Goal: Task Accomplishment & Management: Manage account settings

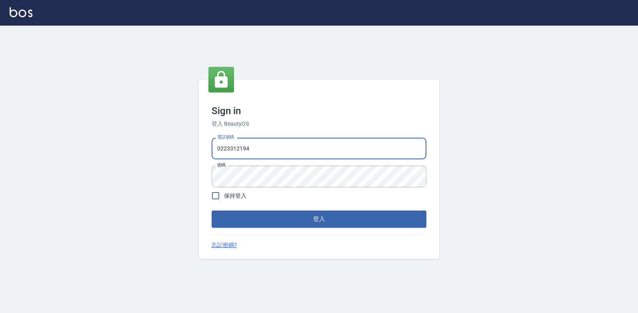
drag, startPoint x: 270, startPoint y: 153, endPoint x: 199, endPoint y: 154, distance: 71.3
click at [199, 154] on div "Sign in 登入 BeautyOS 電話號碼 [PHONE_NUMBER] 電話號碼 密碼 密碼 保持登入 登入 忘記密碼?" at bounding box center [319, 169] width 240 height 179
type input "0977130449"
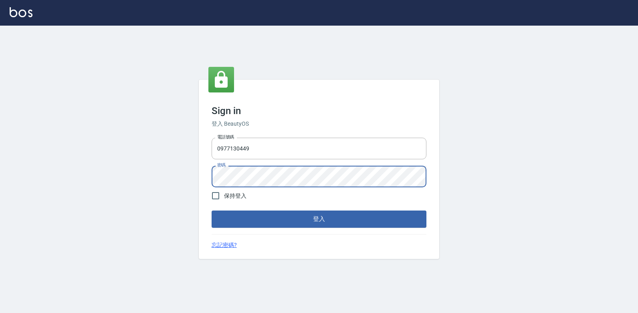
click at [202, 187] on div "Sign in 登入 BeautyOS 電話號碼 [PHONE_NUMBER] 電話號碼 密碼 密碼 保持登入 登入 忘記密碼?" at bounding box center [319, 169] width 240 height 179
click at [211, 211] on button "登入" at bounding box center [318, 219] width 215 height 17
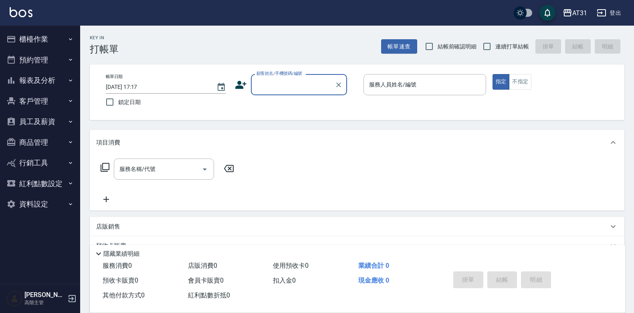
drag, startPoint x: 63, startPoint y: 112, endPoint x: 62, endPoint y: 116, distance: 4.1
click at [62, 116] on button "員工及薪資" at bounding box center [40, 121] width 74 height 21
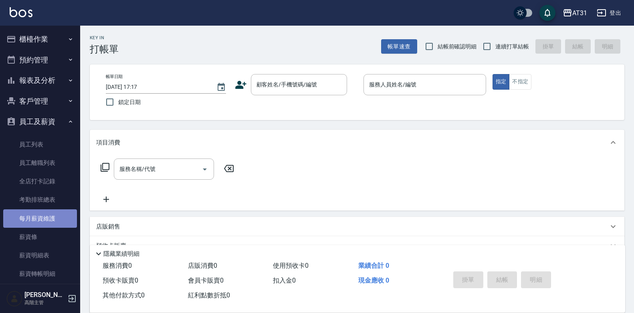
click at [42, 215] on link "每月薪資維護" at bounding box center [40, 218] width 74 height 18
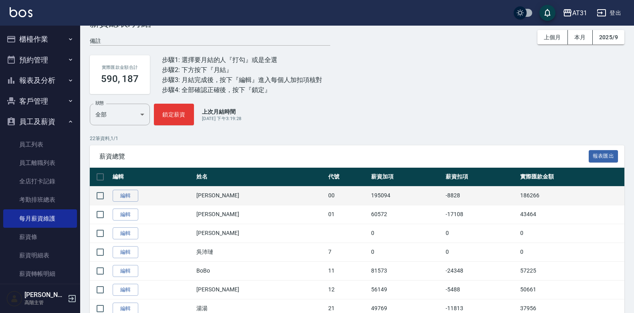
scroll to position [40, 0]
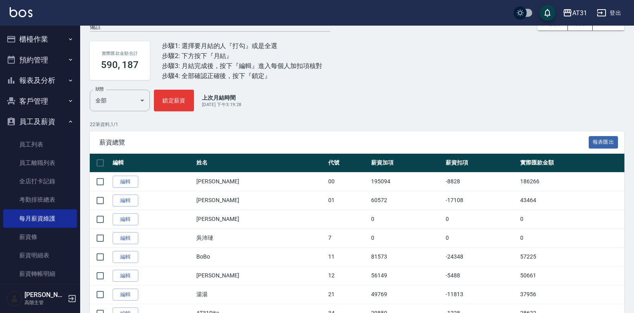
click at [437, 128] on p "22 筆資料, 1 / 1" at bounding box center [357, 124] width 534 height 7
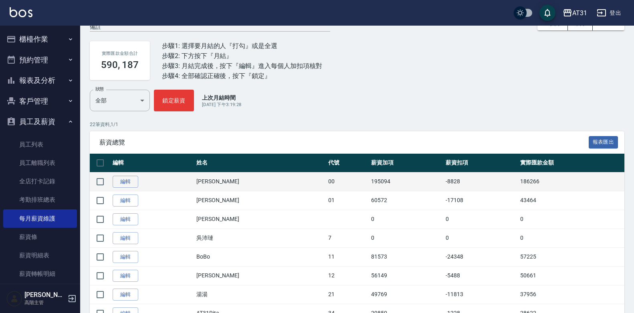
click at [518, 181] on td "186266" at bounding box center [571, 181] width 106 height 19
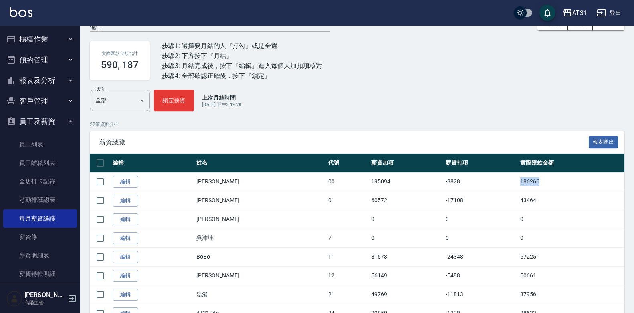
copy td "186266"
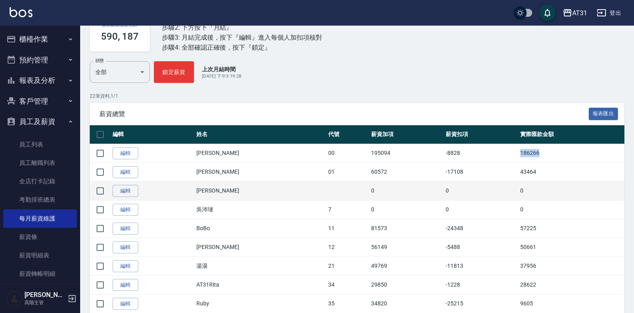
scroll to position [80, 0]
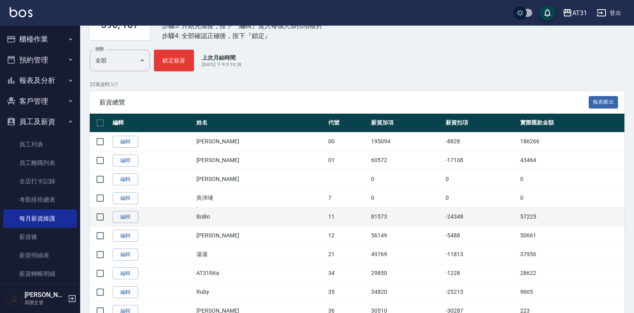
click at [518, 219] on td "57225" at bounding box center [571, 216] width 106 height 19
copy td "57225"
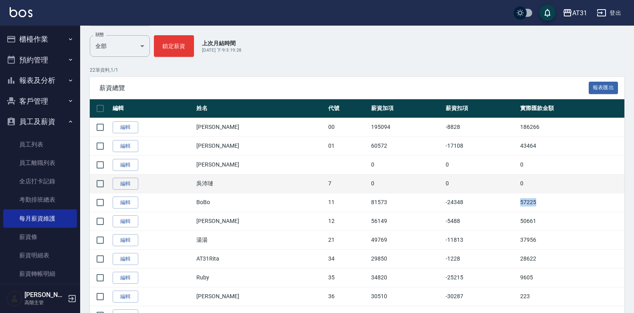
scroll to position [120, 0]
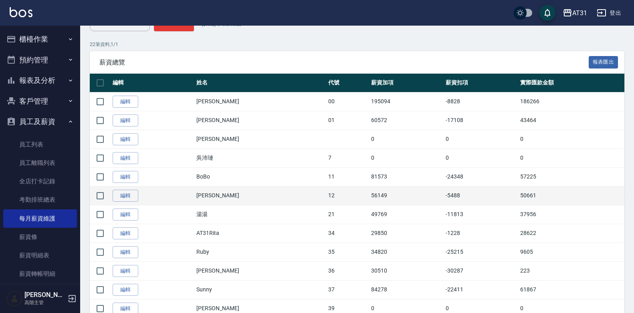
click at [518, 198] on td "50661" at bounding box center [571, 195] width 106 height 19
click at [518, 197] on td "50661" at bounding box center [571, 195] width 106 height 19
copy td "50661"
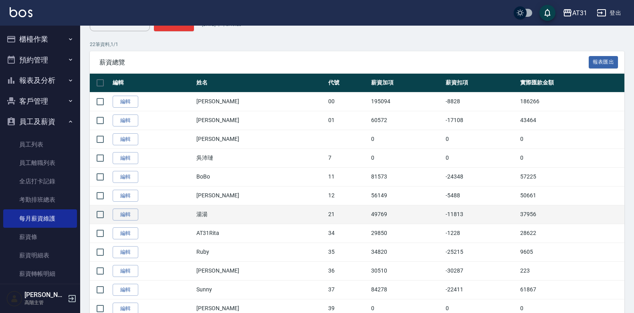
click at [518, 213] on td "37956" at bounding box center [571, 214] width 106 height 19
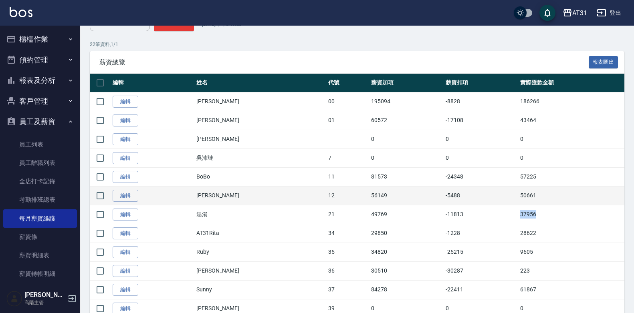
copy td "37956"
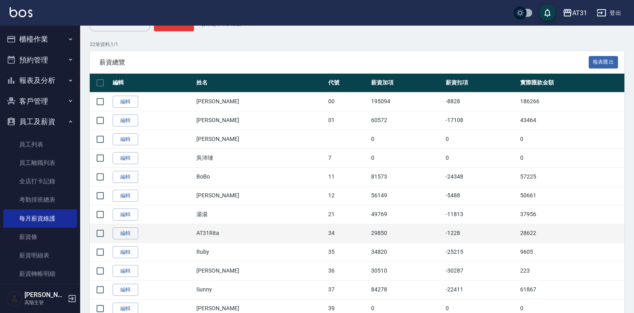
click at [518, 233] on td "28622" at bounding box center [571, 233] width 106 height 19
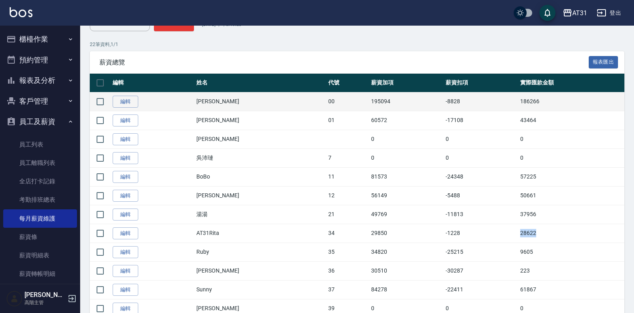
copy td "28622"
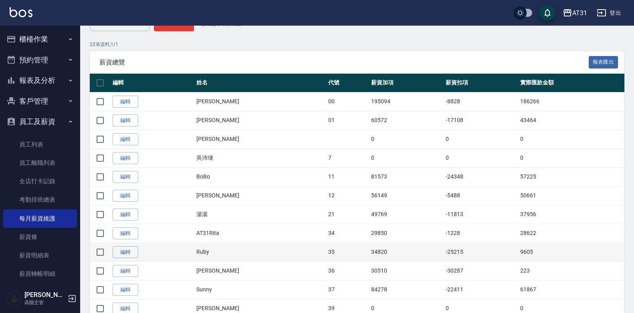
click at [518, 245] on td "9605" at bounding box center [571, 252] width 106 height 19
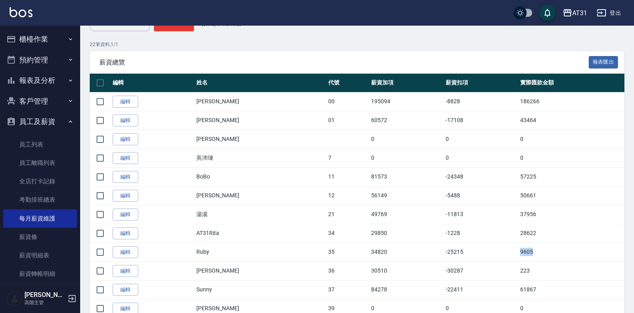
copy td "9605"
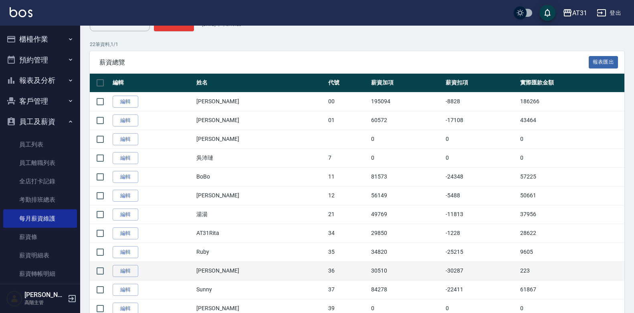
click at [518, 264] on td "223" at bounding box center [571, 271] width 106 height 19
click at [518, 266] on td "223" at bounding box center [571, 271] width 106 height 19
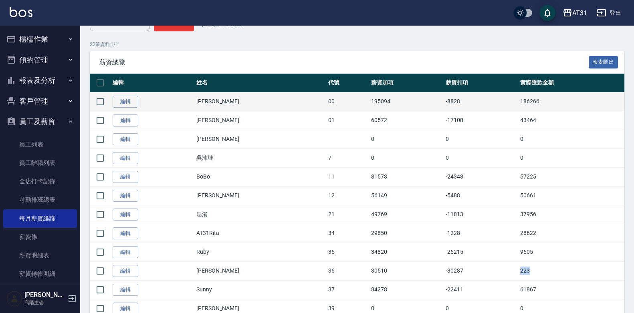
copy td "223"
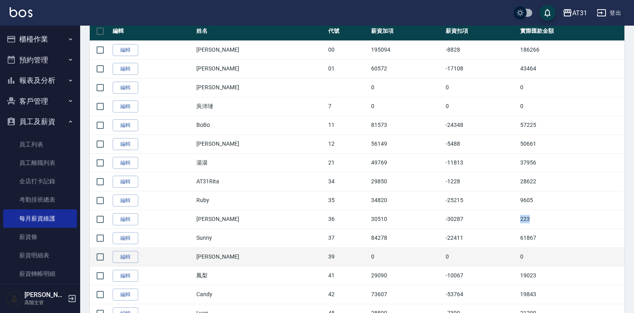
scroll to position [200, 0]
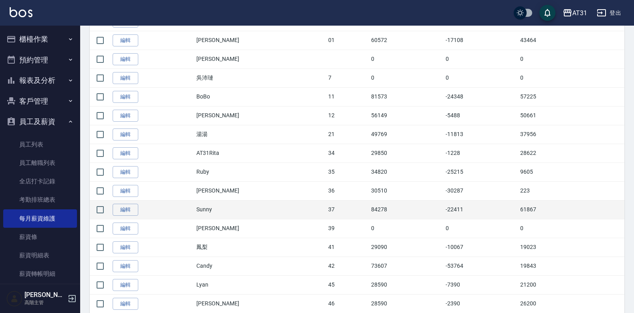
click at [518, 211] on td "61867" at bounding box center [571, 209] width 106 height 19
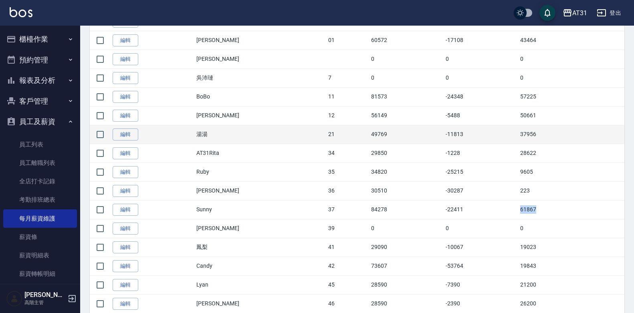
copy td "61867"
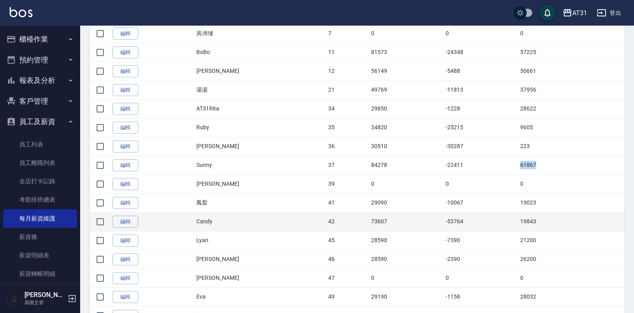
scroll to position [280, 0]
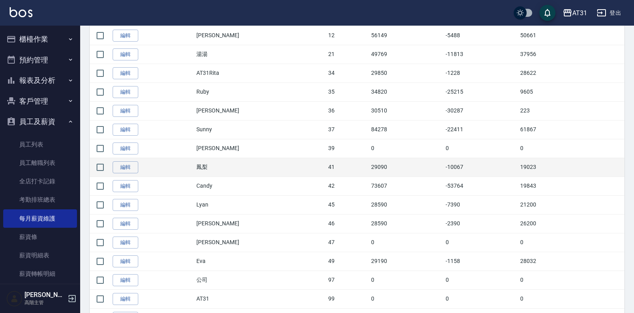
click at [518, 167] on td "19023" at bounding box center [571, 167] width 106 height 19
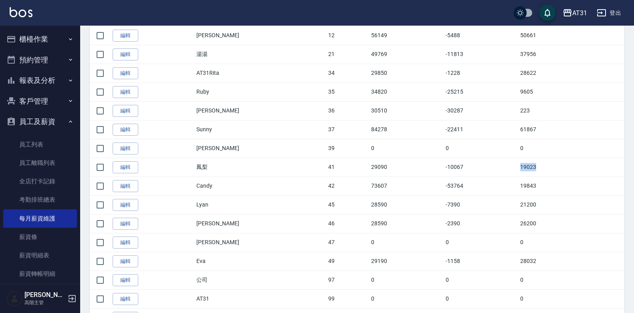
copy td "19023"
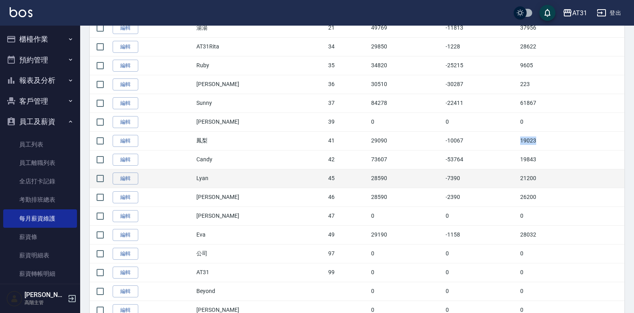
scroll to position [320, 0]
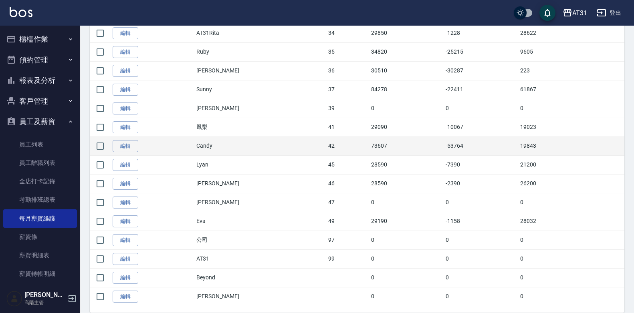
click at [519, 149] on td "19843" at bounding box center [571, 146] width 106 height 19
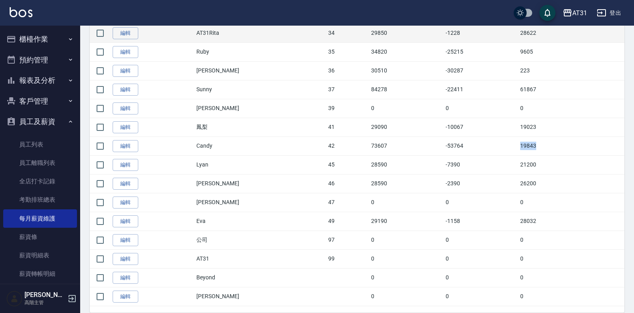
copy td "19843"
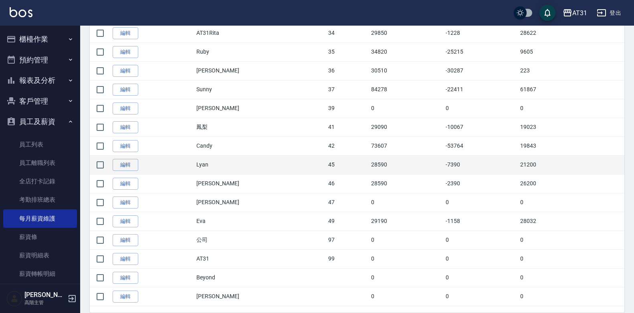
click at [518, 165] on td "21200" at bounding box center [571, 164] width 106 height 19
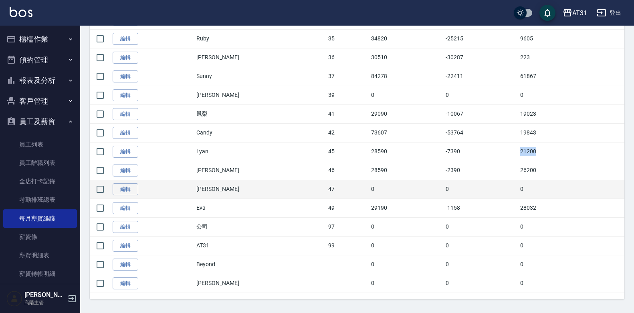
scroll to position [339, 0]
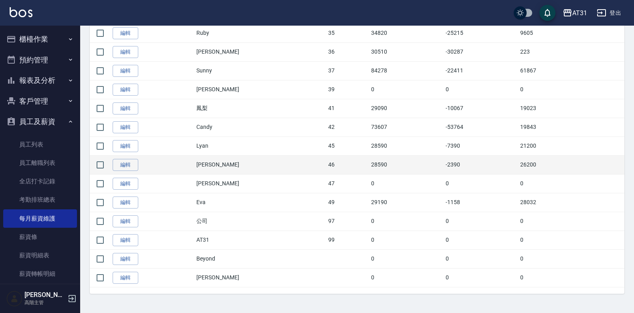
click at [518, 165] on td "26200" at bounding box center [571, 164] width 106 height 19
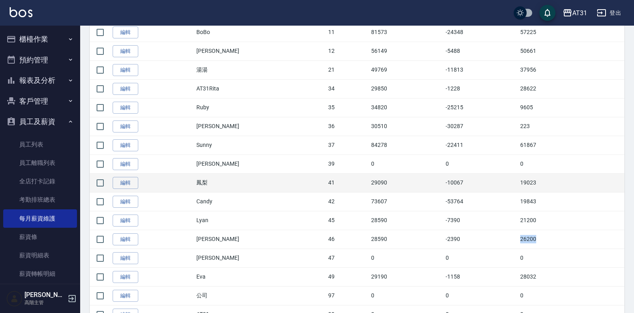
scroll to position [259, 0]
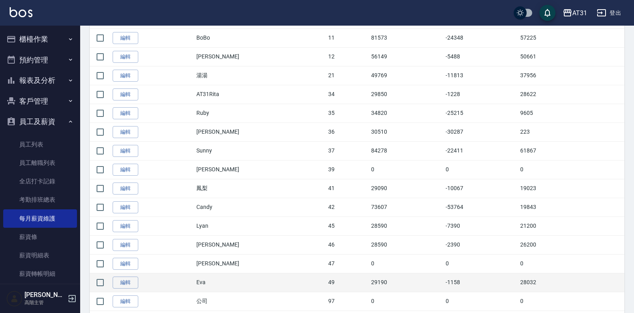
click at [518, 278] on td "28032" at bounding box center [571, 282] width 106 height 19
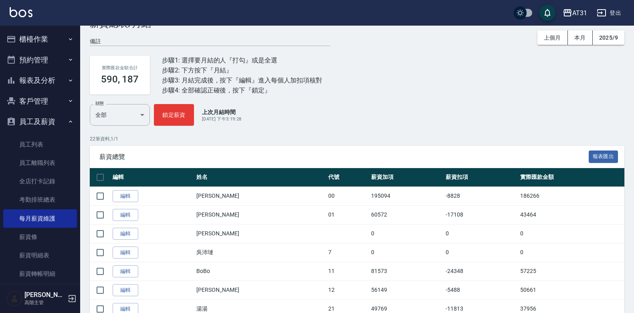
scroll to position [40, 0]
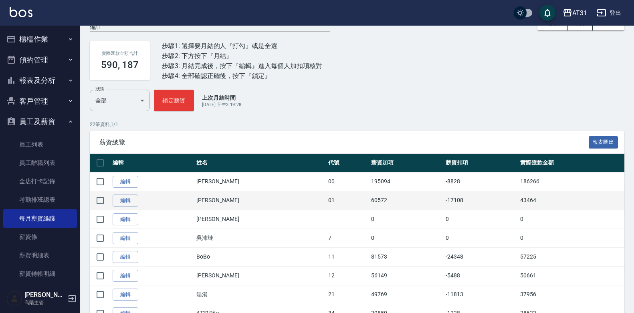
click at [518, 201] on td "43464" at bounding box center [571, 200] width 106 height 19
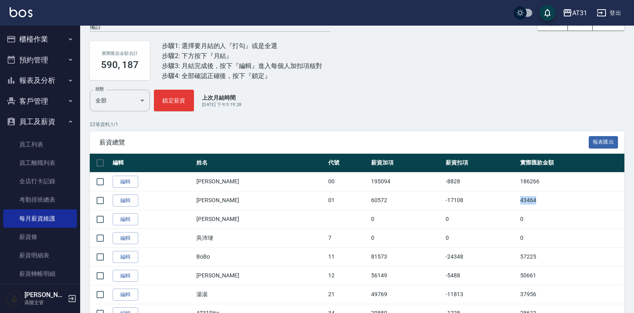
scroll to position [80, 0]
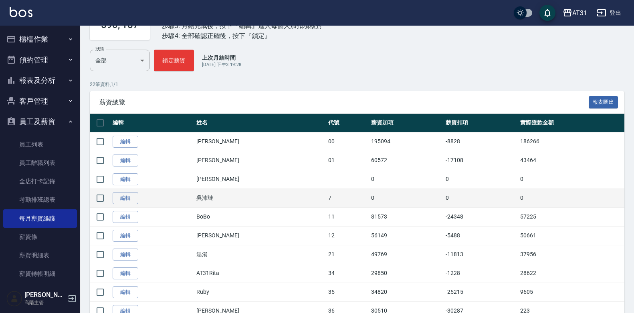
drag, startPoint x: 411, startPoint y: 203, endPoint x: 392, endPoint y: 199, distance: 18.9
drag, startPoint x: 392, startPoint y: 199, endPoint x: 300, endPoint y: 198, distance: 92.5
click at [326, 198] on td "7" at bounding box center [347, 198] width 43 height 19
drag, startPoint x: 308, startPoint y: 186, endPoint x: 269, endPoint y: 194, distance: 39.6
click at [269, 194] on td "吳沛璉" at bounding box center [260, 198] width 132 height 19
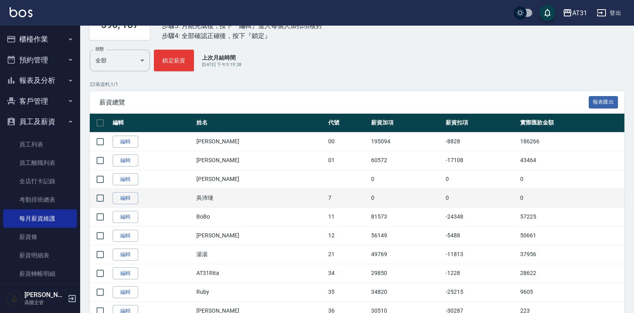
drag, startPoint x: 292, startPoint y: 180, endPoint x: 261, endPoint y: 201, distance: 37.2
click at [261, 201] on td "吳沛璉" at bounding box center [260, 198] width 132 height 19
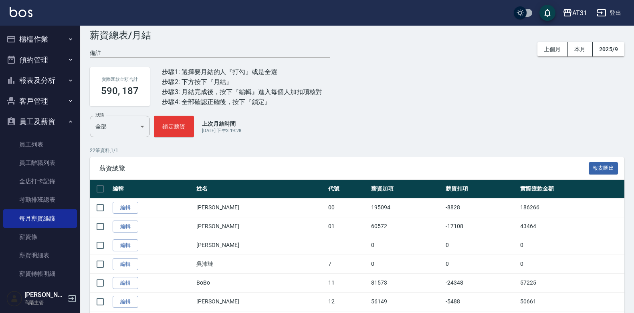
scroll to position [0, 0]
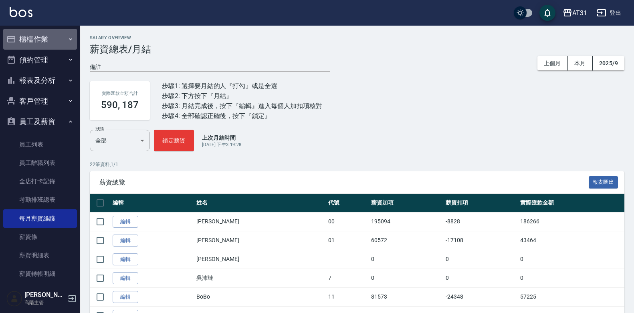
click at [43, 38] on button "櫃檯作業" at bounding box center [40, 39] width 74 height 21
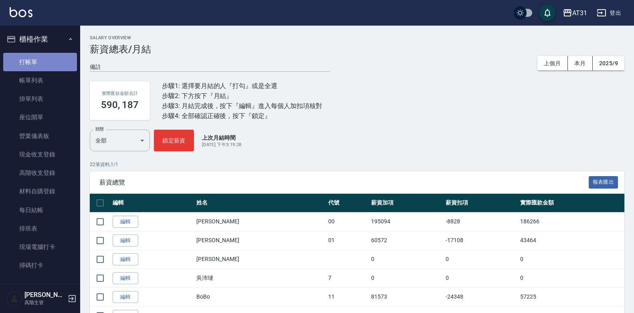
click at [48, 64] on link "打帳單" at bounding box center [40, 62] width 74 height 18
